Goal: Task Accomplishment & Management: Use online tool/utility

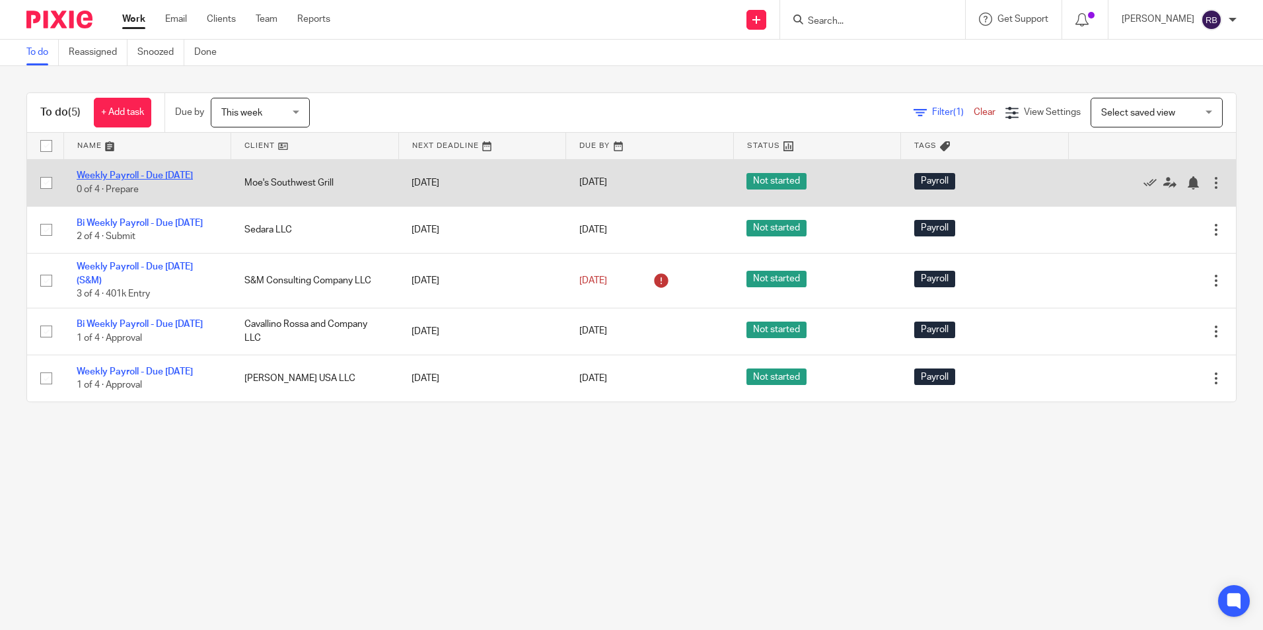
click at [128, 172] on link "Weekly Payroll - Due [DATE]" at bounding box center [135, 175] width 116 height 9
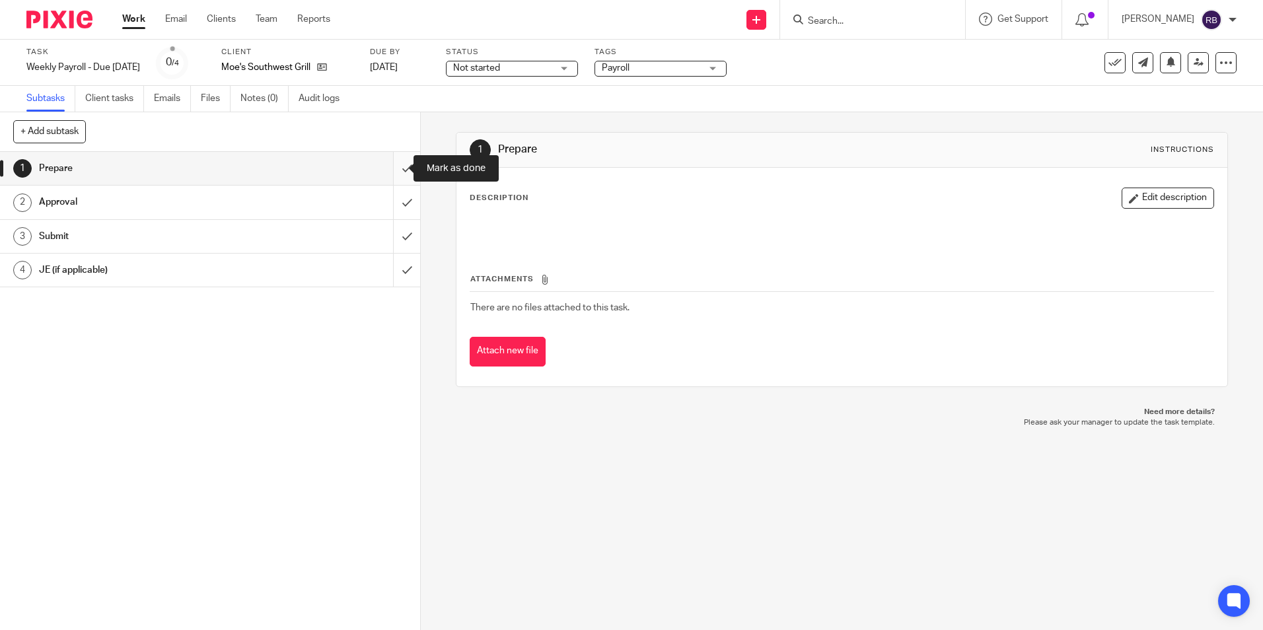
click at [394, 168] on input "submit" at bounding box center [210, 168] width 420 height 33
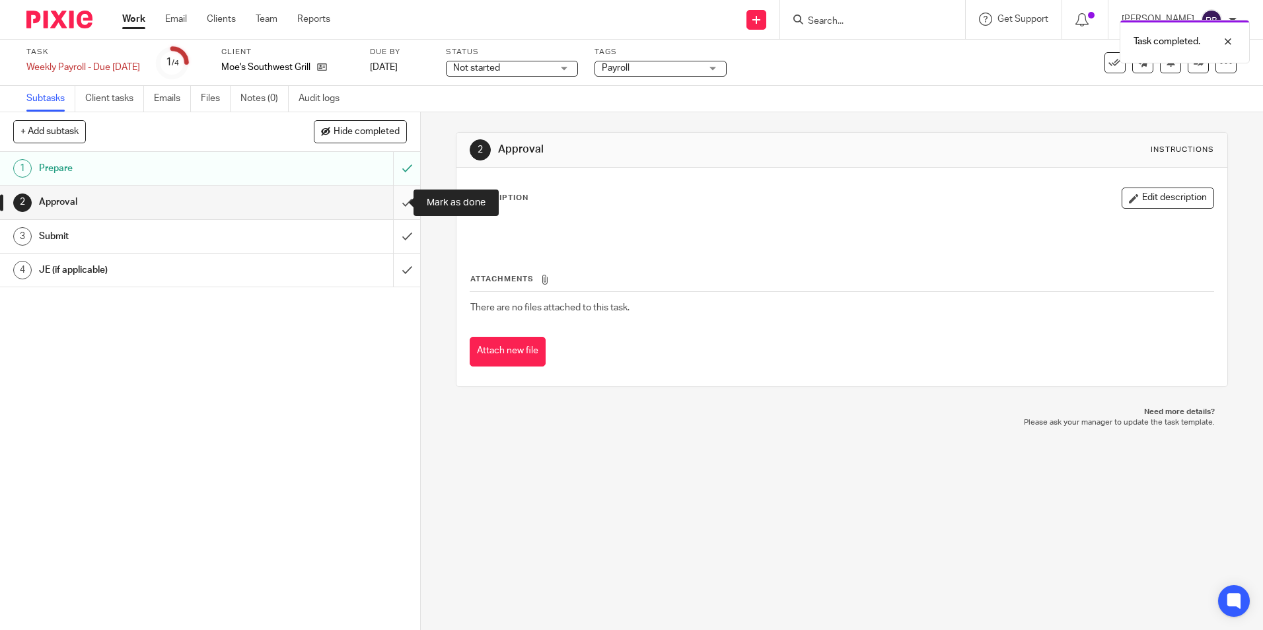
click at [390, 201] on input "submit" at bounding box center [210, 202] width 420 height 33
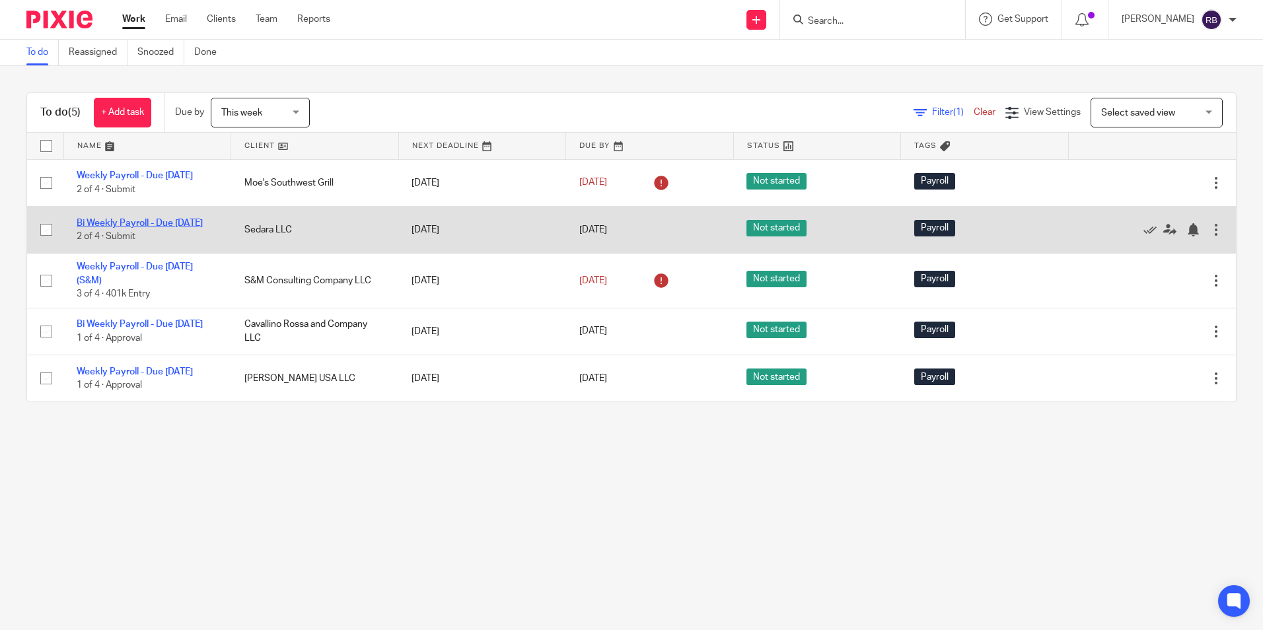
click at [112, 228] on link "Bi Weekly Payroll - Due [DATE]" at bounding box center [140, 223] width 126 height 9
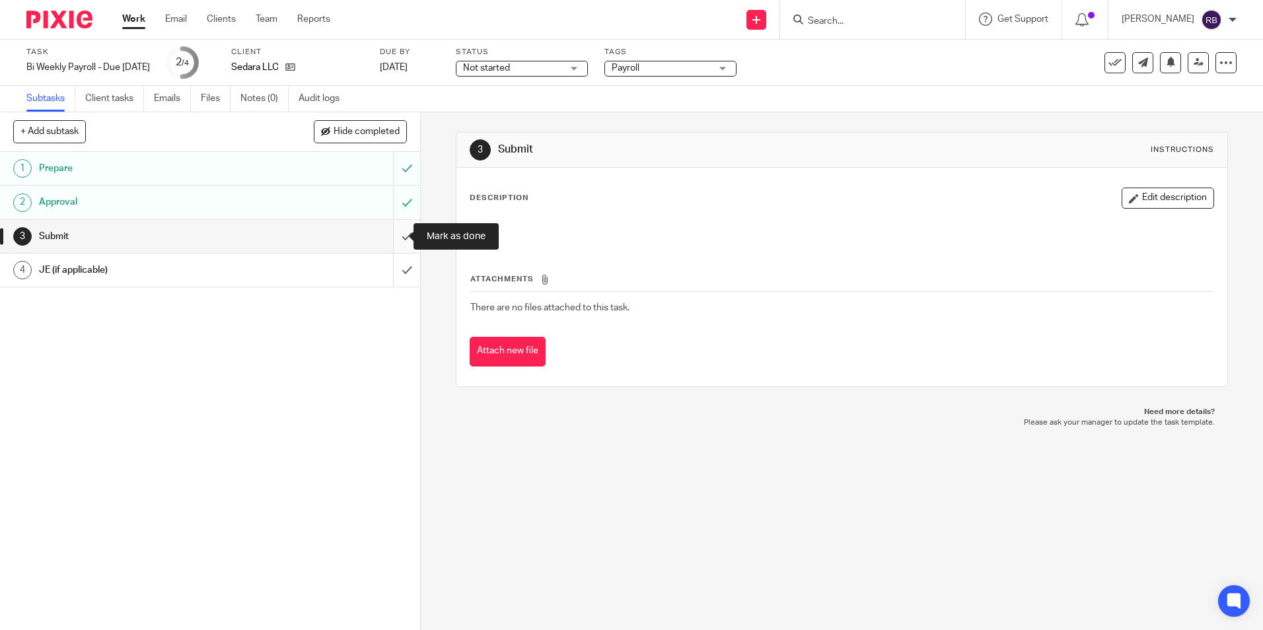
click at [394, 234] on input "submit" at bounding box center [210, 236] width 420 height 33
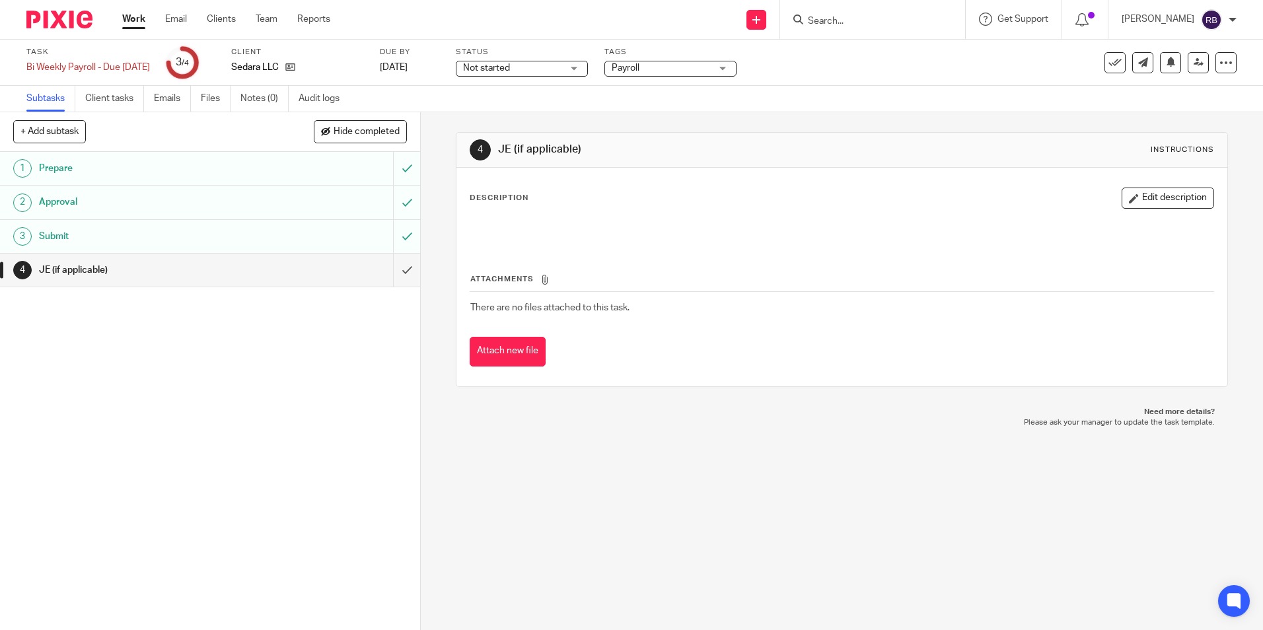
click at [132, 23] on link "Work" at bounding box center [133, 19] width 23 height 13
